Goal: Task Accomplishment & Management: Complete application form

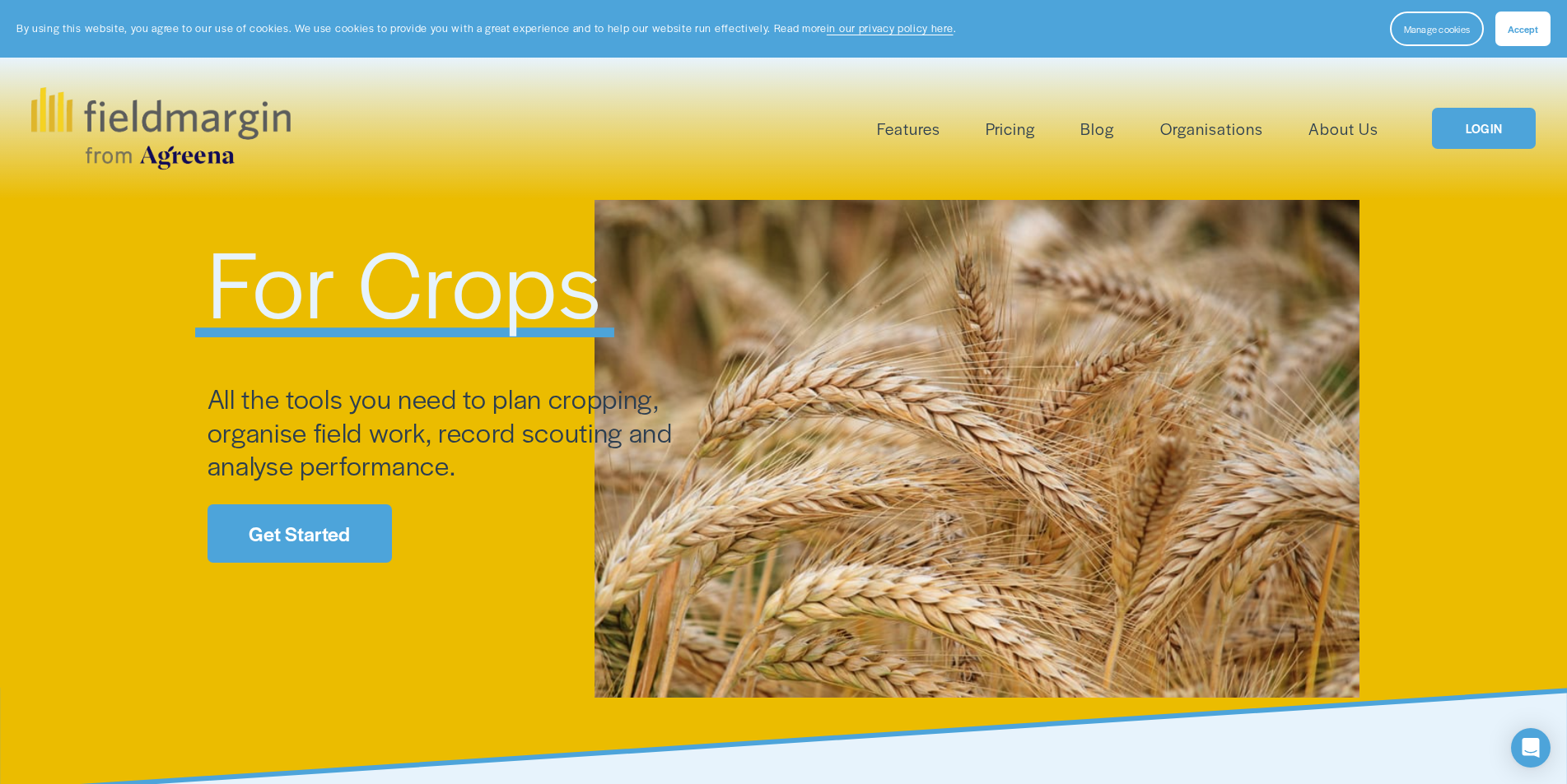
click at [334, 553] on link "Get Started" at bounding box center [299, 533] width 184 height 59
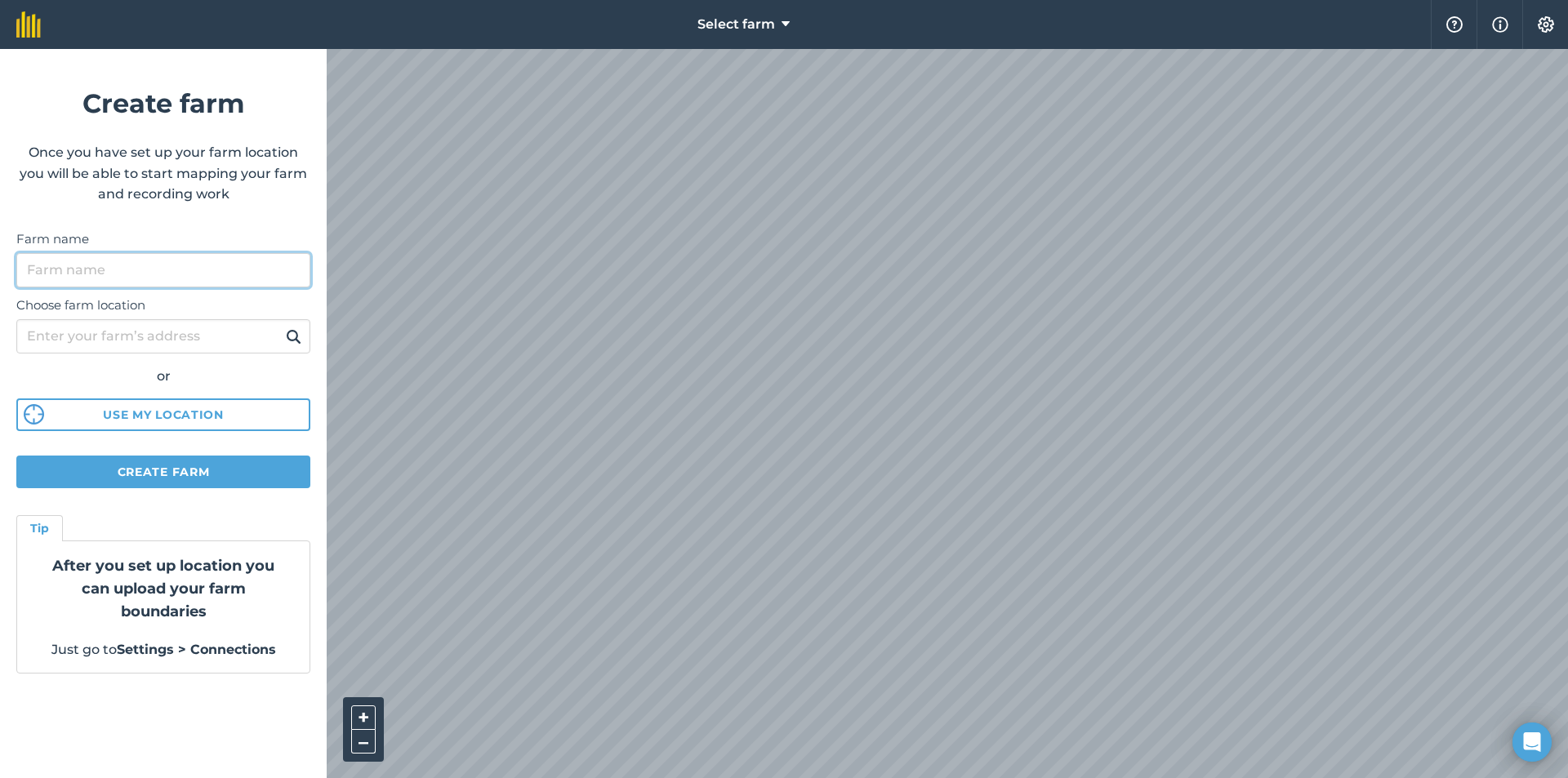
click at [153, 276] on input "Farm name" at bounding box center [163, 271] width 294 height 34
type input "mamelodi"
click at [281, 326] on button at bounding box center [293, 336] width 25 height 21
drag, startPoint x: 140, startPoint y: 263, endPoint x: 0, endPoint y: 305, distance: 146.2
click at [0, 305] on form "Create farm Once you have set up your farm location you will be able to start m…" at bounding box center [163, 413] width 327 height 729
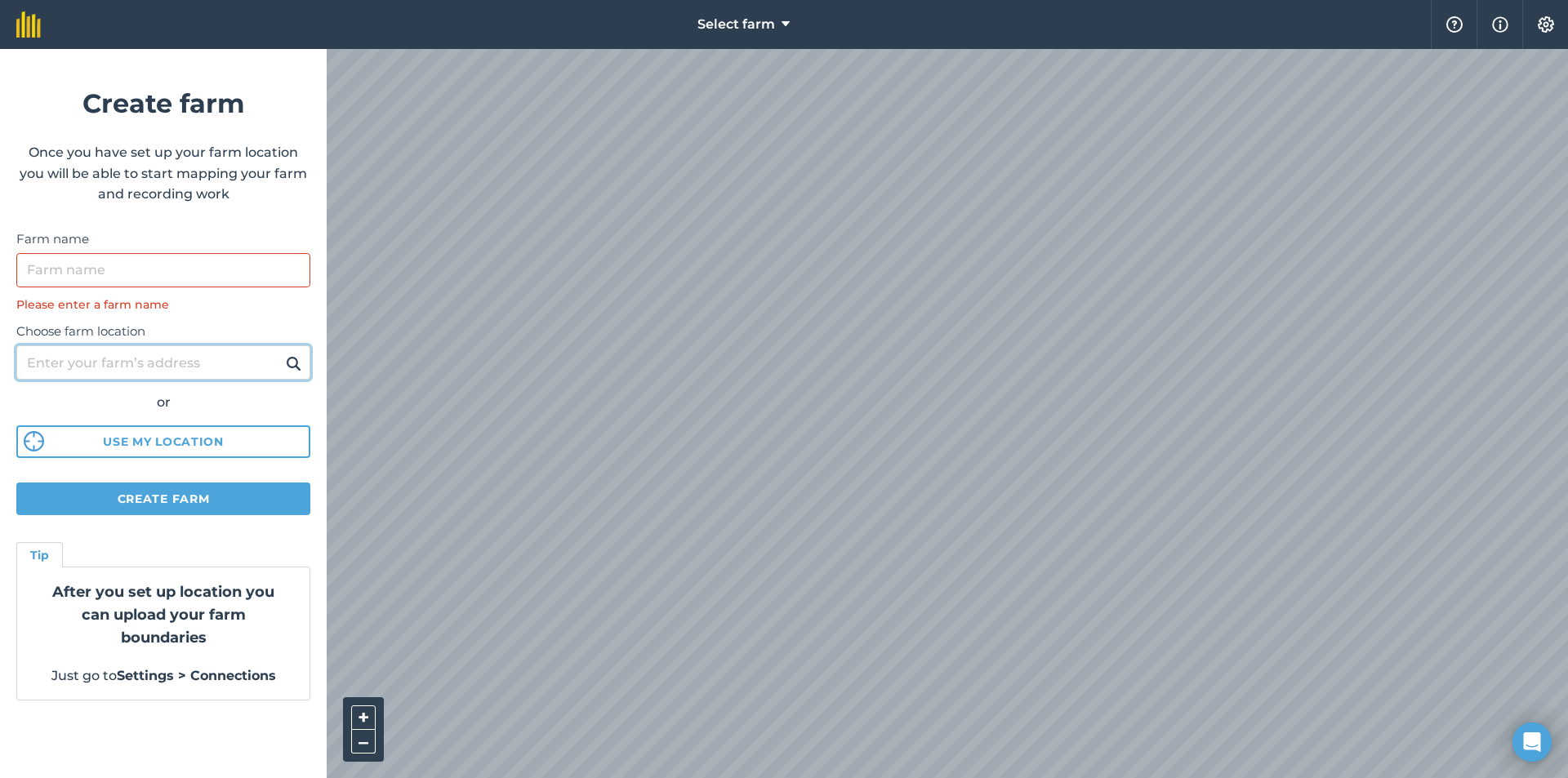
click at [88, 366] on input "Choose farm location" at bounding box center [163, 362] width 294 height 34
type input "mamelodi"
click at [286, 358] on img at bounding box center [293, 363] width 15 height 20
click at [295, 359] on img at bounding box center [293, 363] width 15 height 20
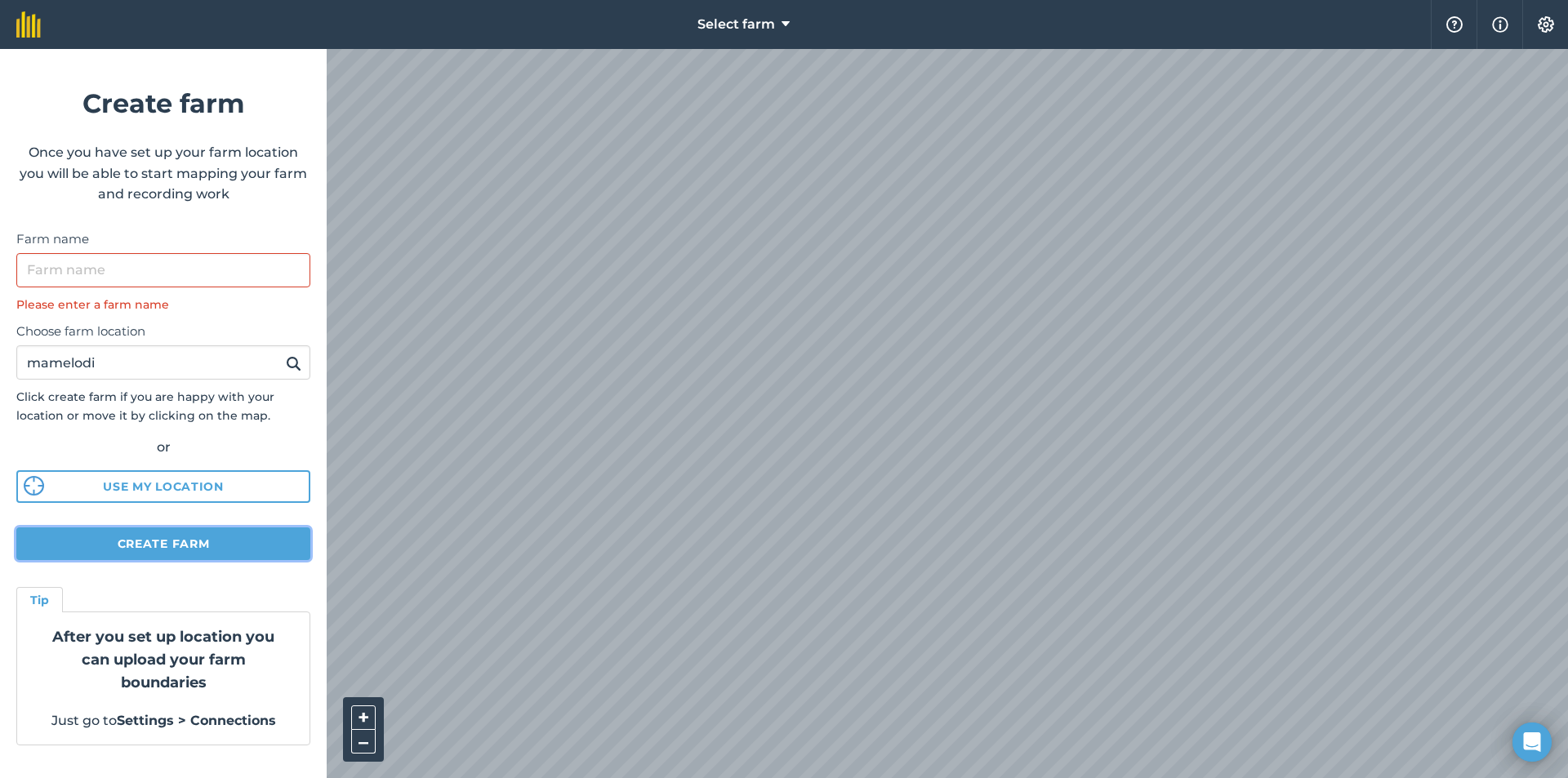
click at [178, 540] on button "Create farm" at bounding box center [163, 544] width 294 height 33
click at [1531, 745] on icon "Open Intercom Messenger" at bounding box center [1532, 742] width 19 height 21
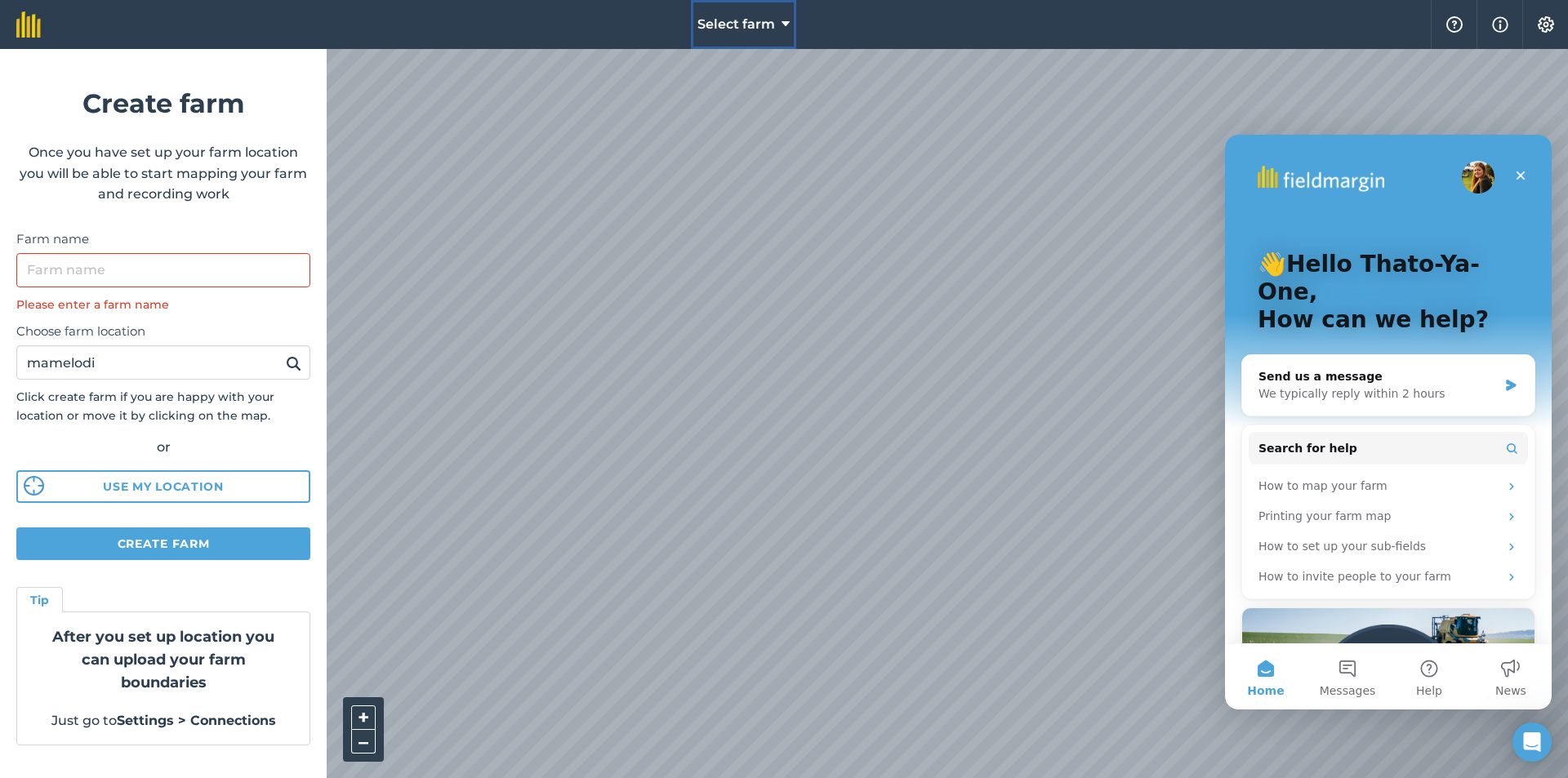
click at [781, 19] on button "Select farm" at bounding box center [744, 25] width 105 height 49
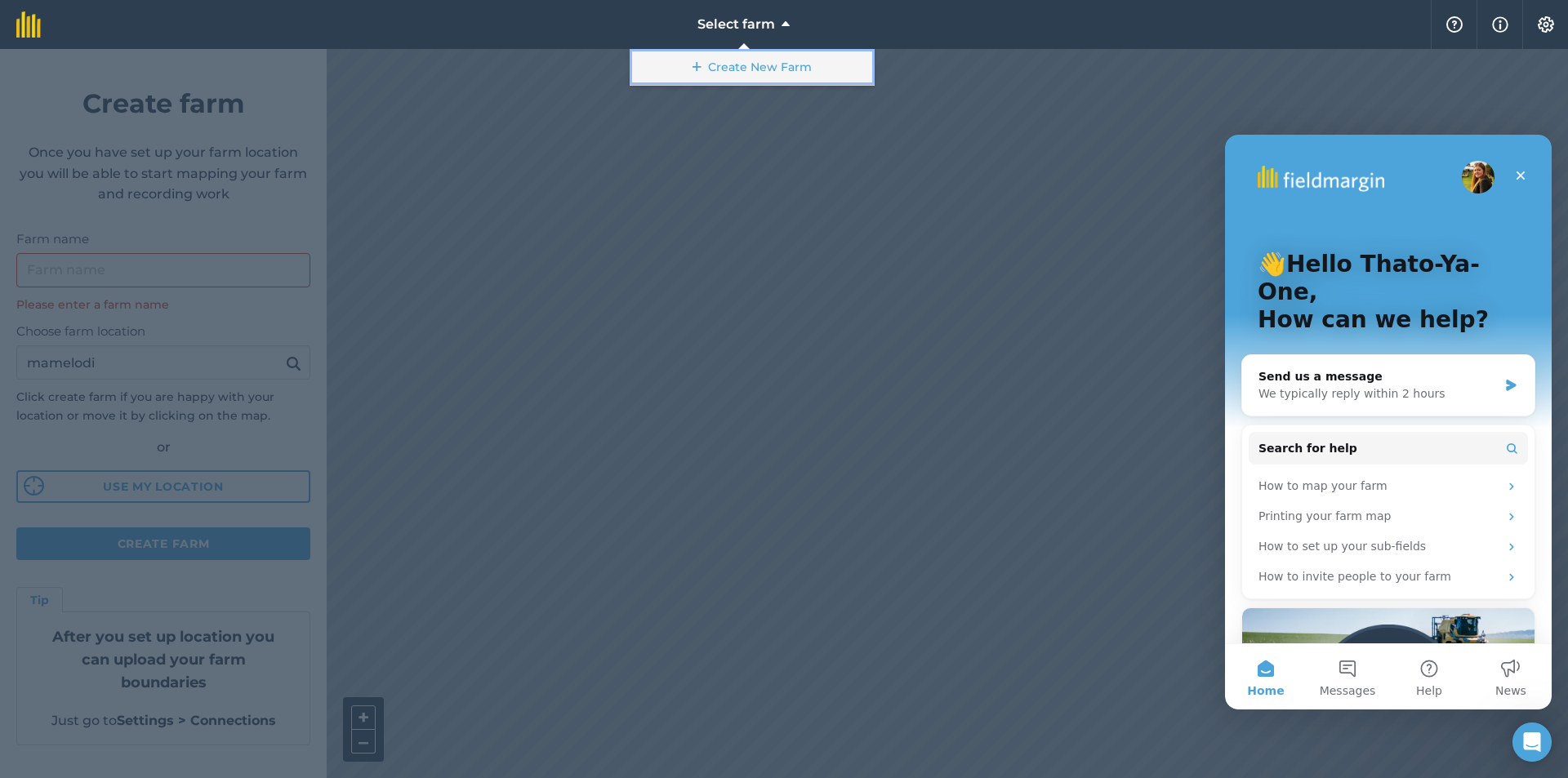
click at [787, 62] on link "Create New Farm" at bounding box center [752, 67] width 245 height 36
click at [705, 80] on link "Create New Farm" at bounding box center [752, 67] width 245 height 36
click at [719, 78] on link "Create New Farm" at bounding box center [752, 67] width 245 height 36
click at [695, 60] on icon at bounding box center [697, 67] width 9 height 16
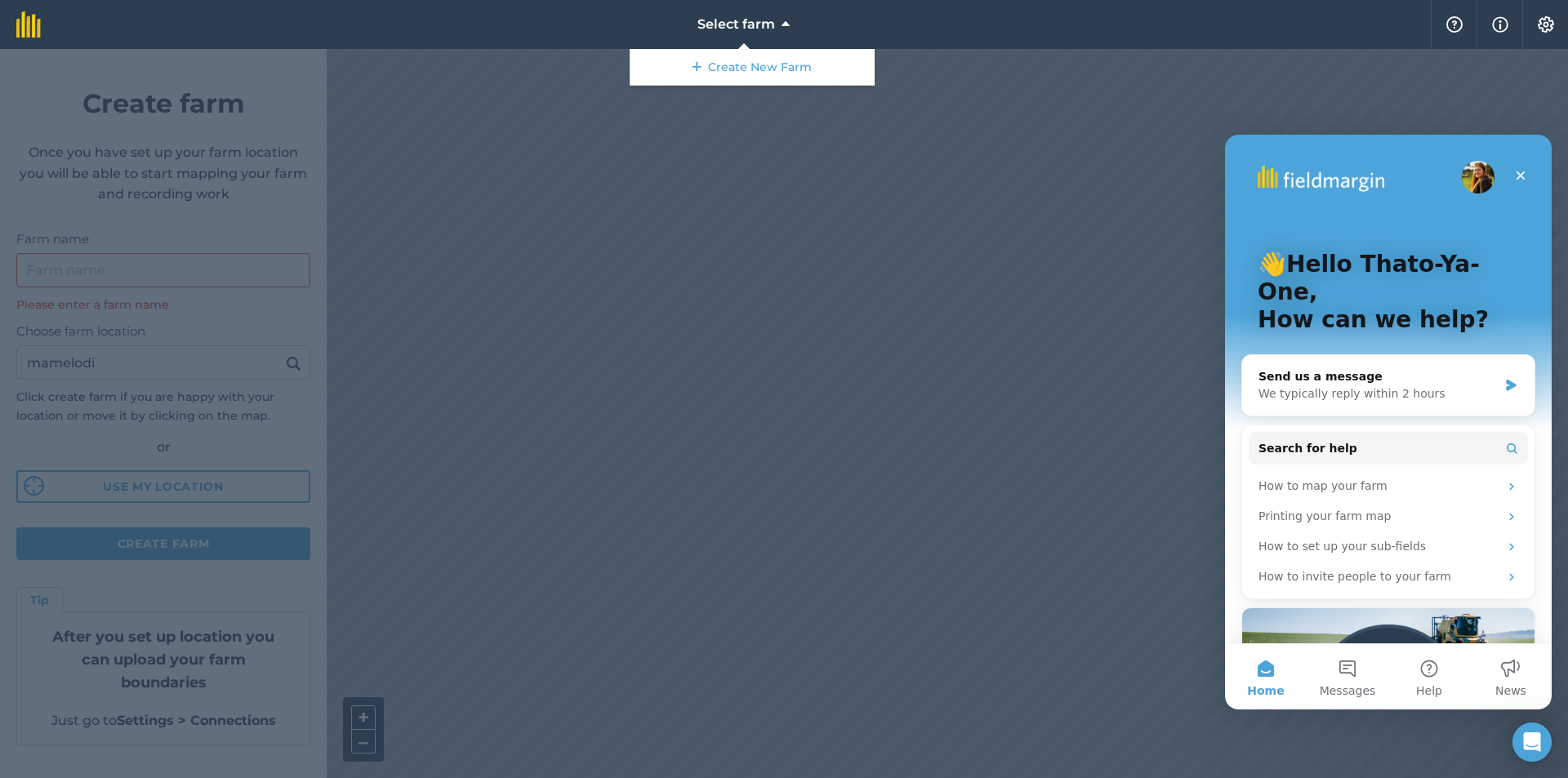
click at [967, 287] on div at bounding box center [784, 413] width 1568 height 729
